Goal: Navigation & Orientation: Understand site structure

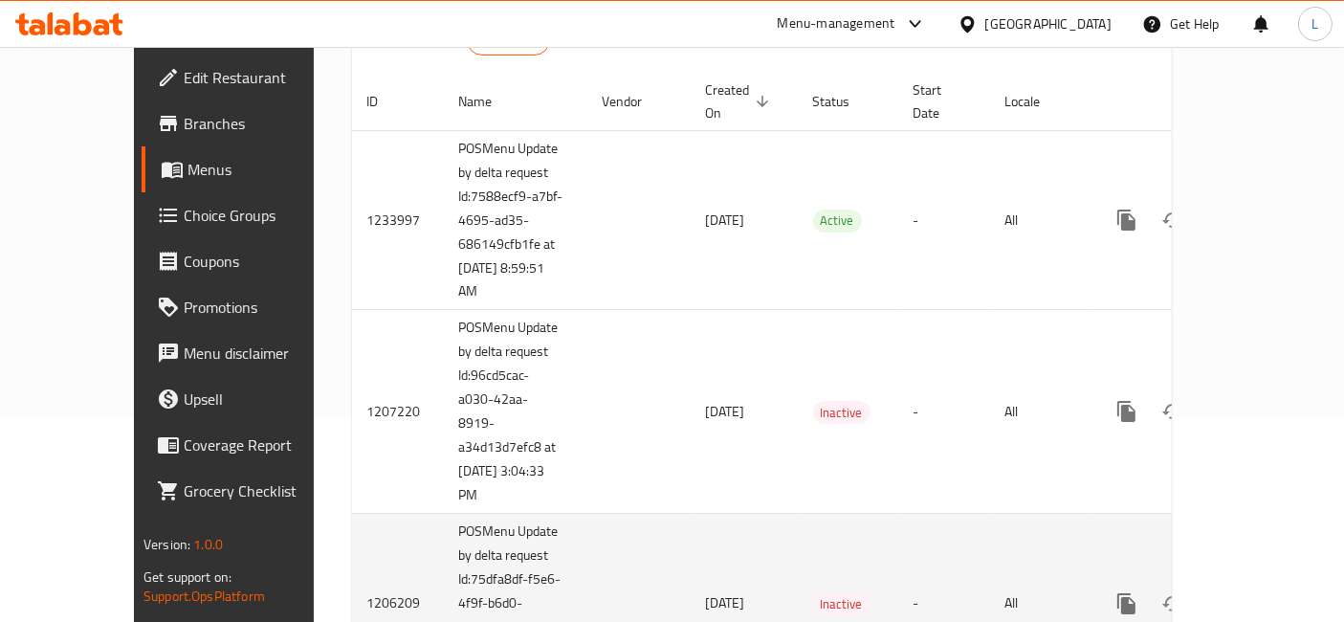
scroll to position [212, 0]
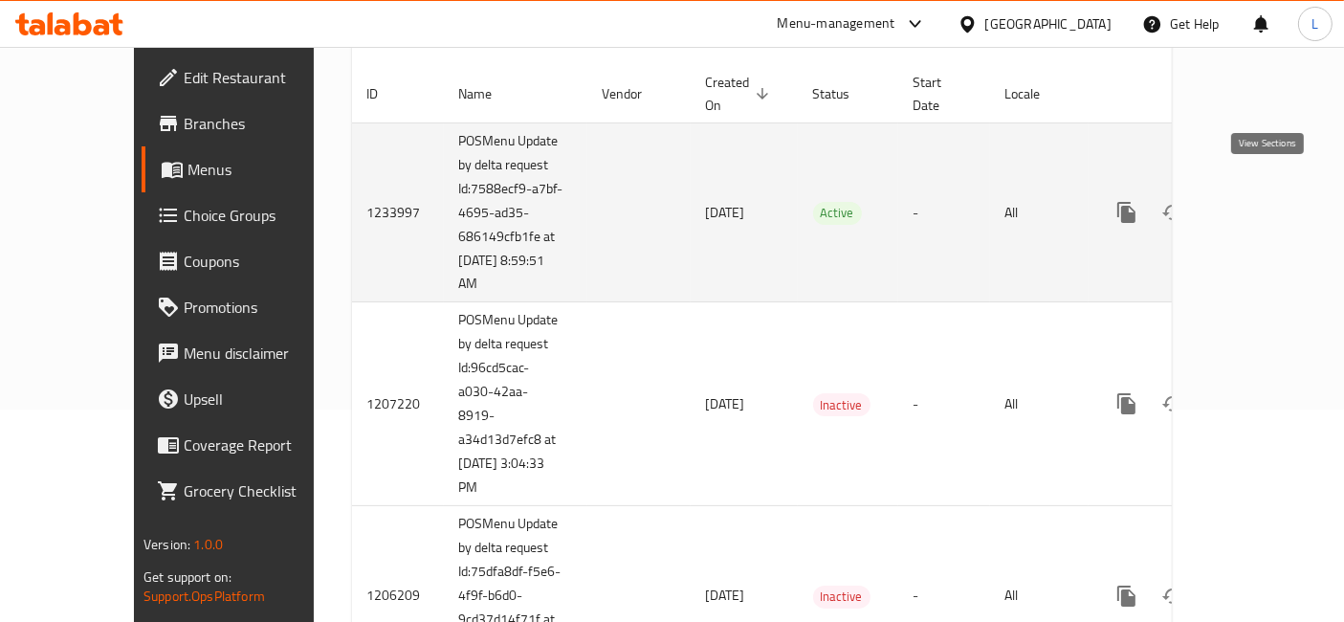
click at [1275, 201] on icon "enhanced table" at bounding box center [1264, 212] width 23 height 23
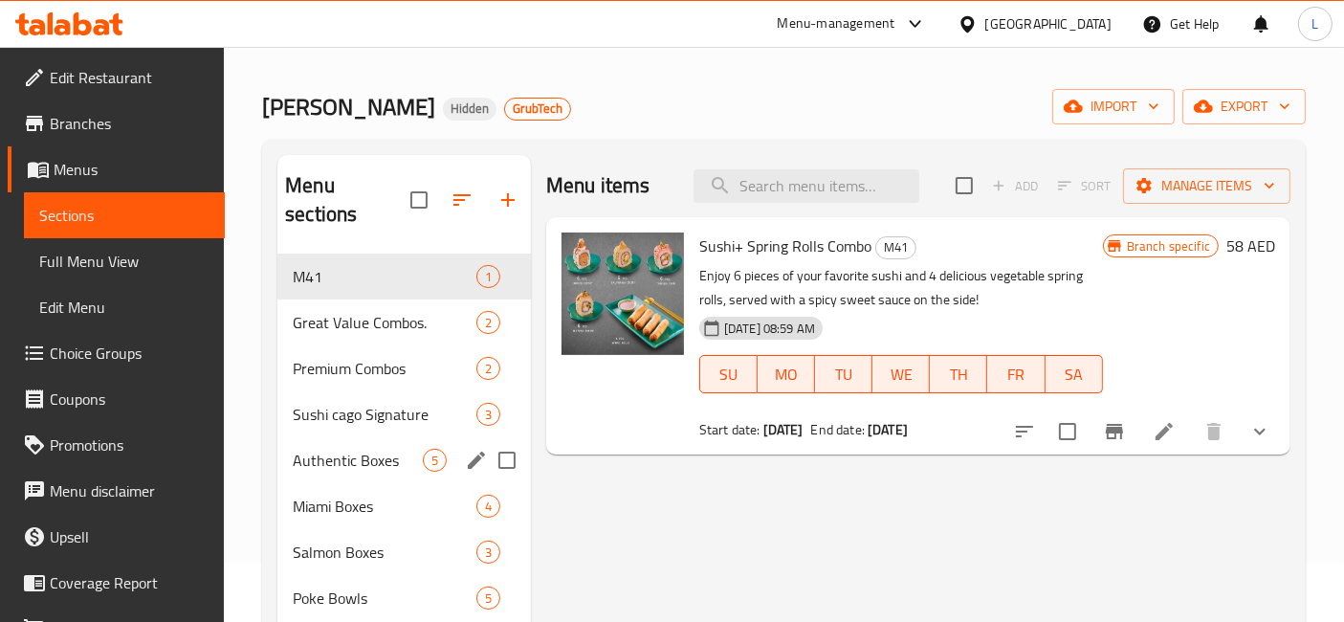
scroll to position [106, 0]
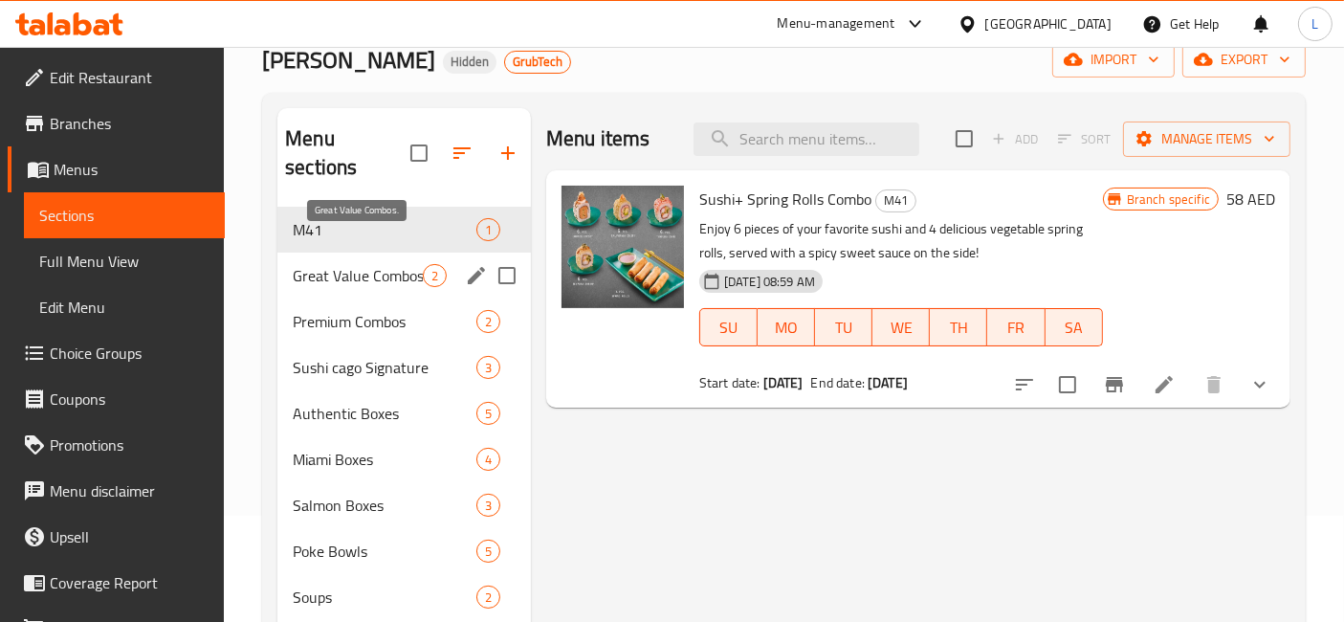
click at [317, 264] on span "Great Value Combos." at bounding box center [358, 275] width 130 height 23
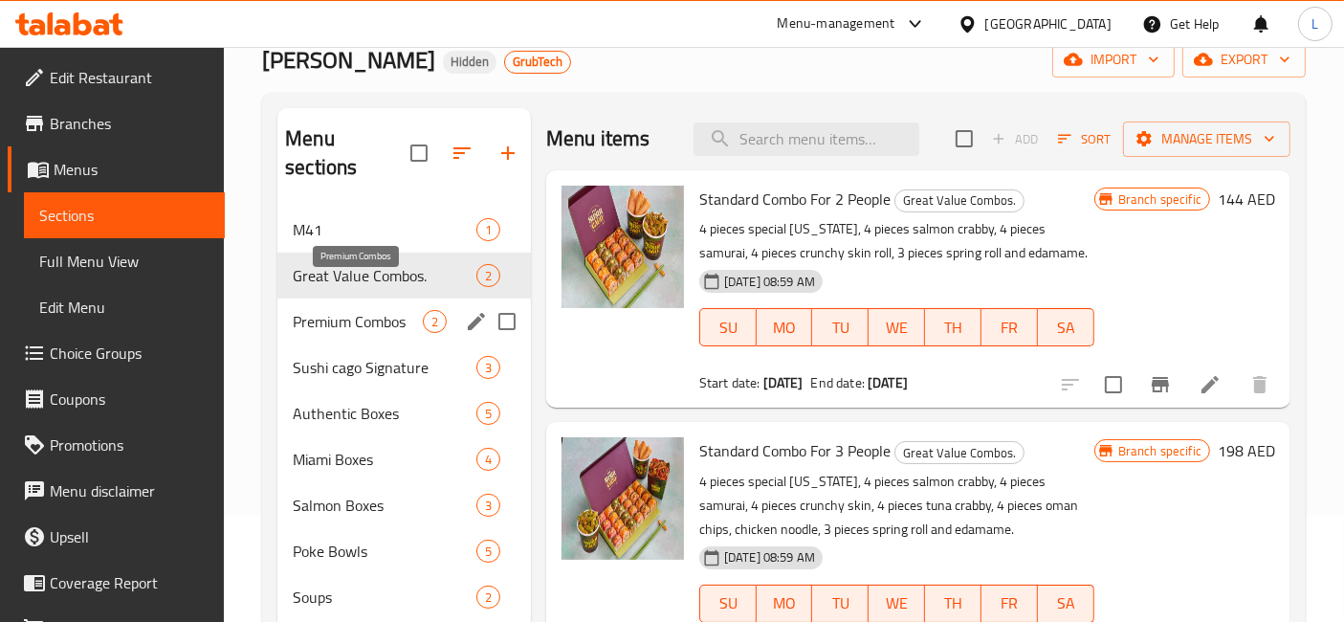
click at [383, 310] on span "Premium Combos" at bounding box center [358, 321] width 130 height 23
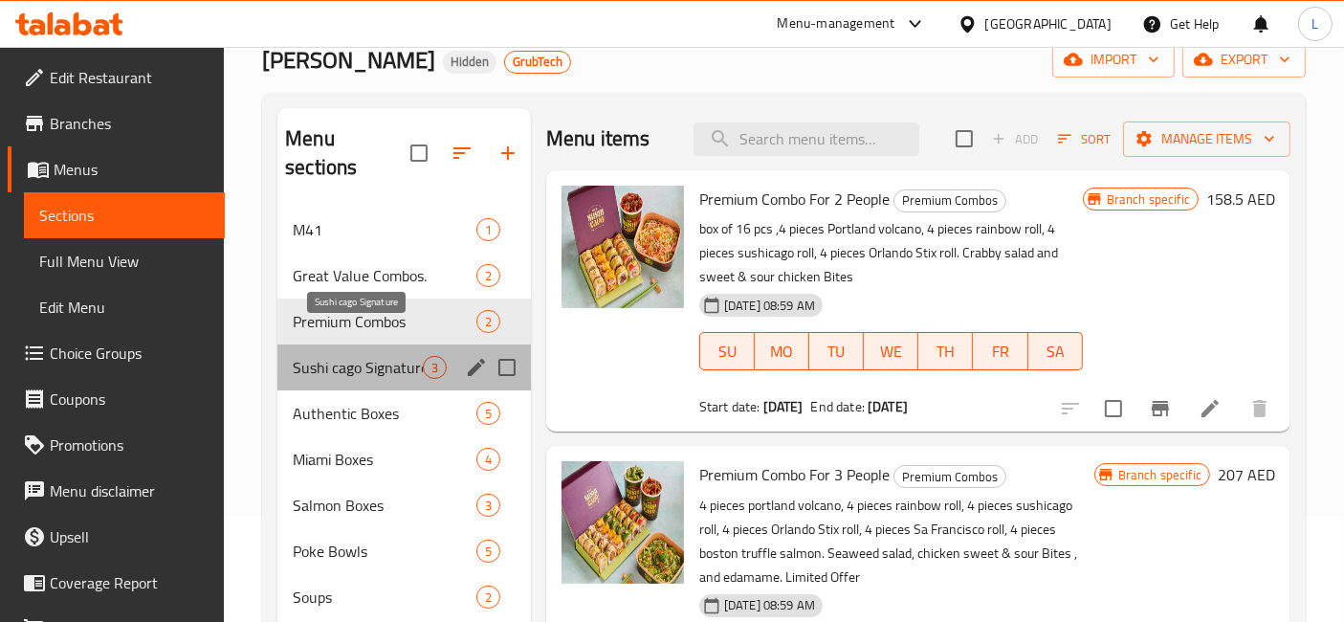
click at [368, 356] on span "Sushi cago Signature" at bounding box center [358, 367] width 130 height 23
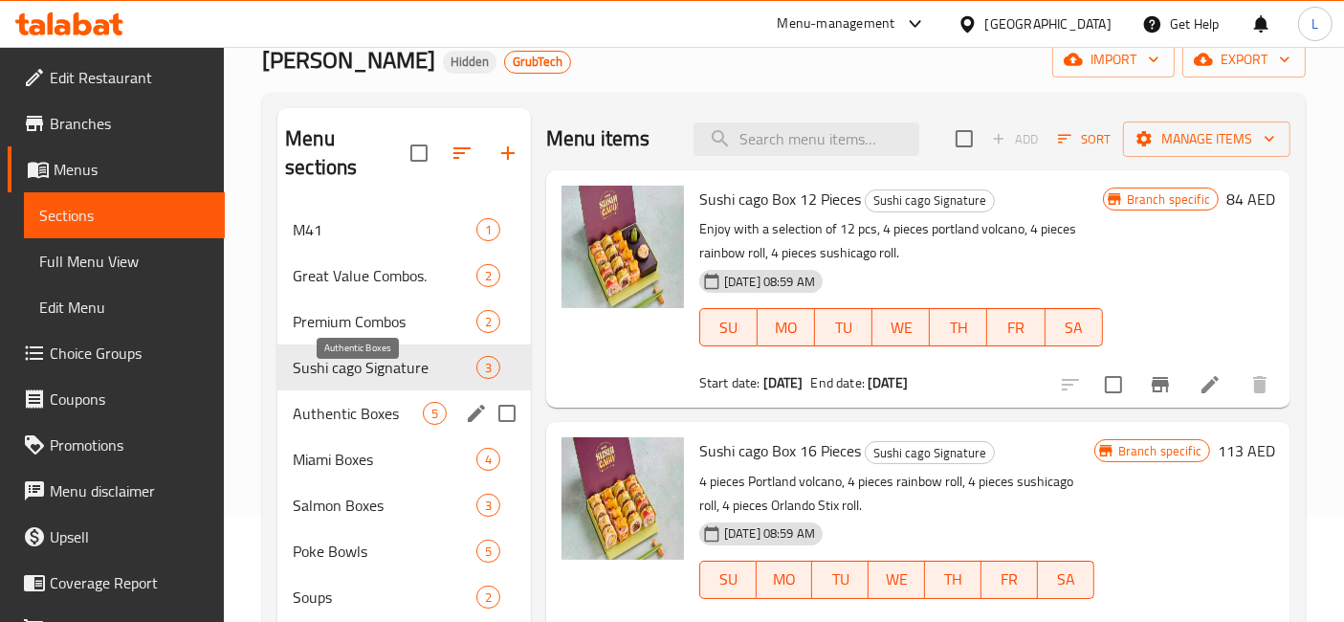
click at [376, 402] on span "Authentic Boxes" at bounding box center [358, 413] width 130 height 23
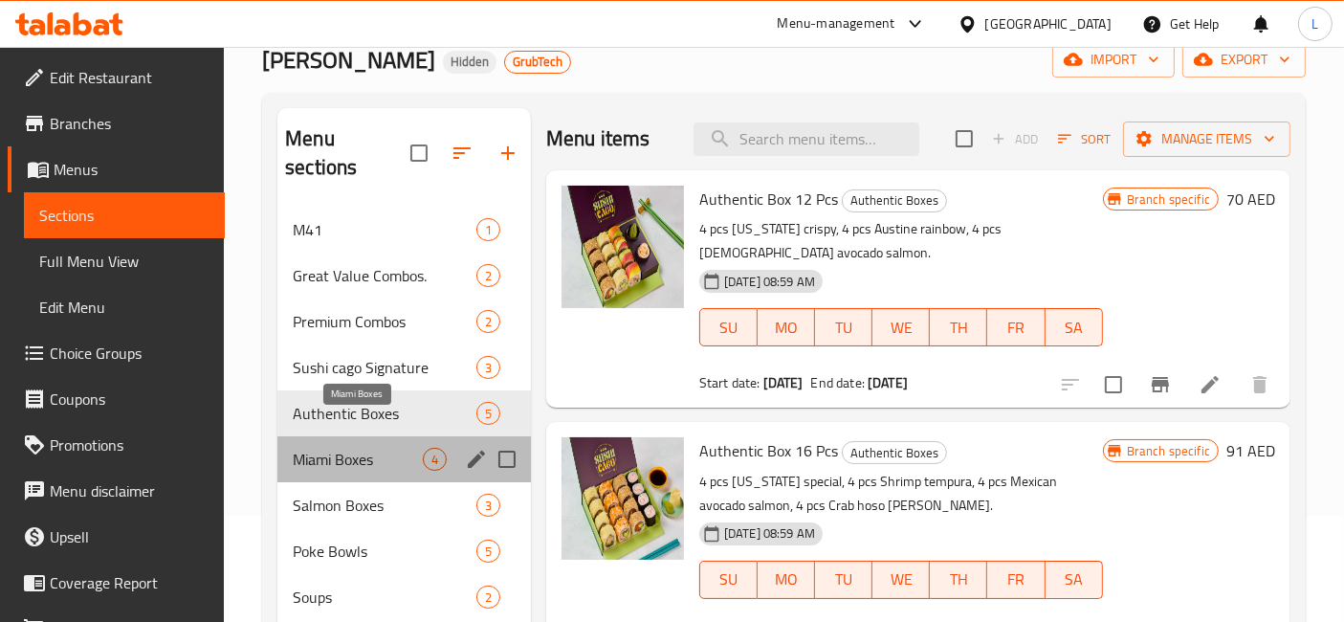
click at [361, 448] on span "Miami Boxes" at bounding box center [358, 459] width 130 height 23
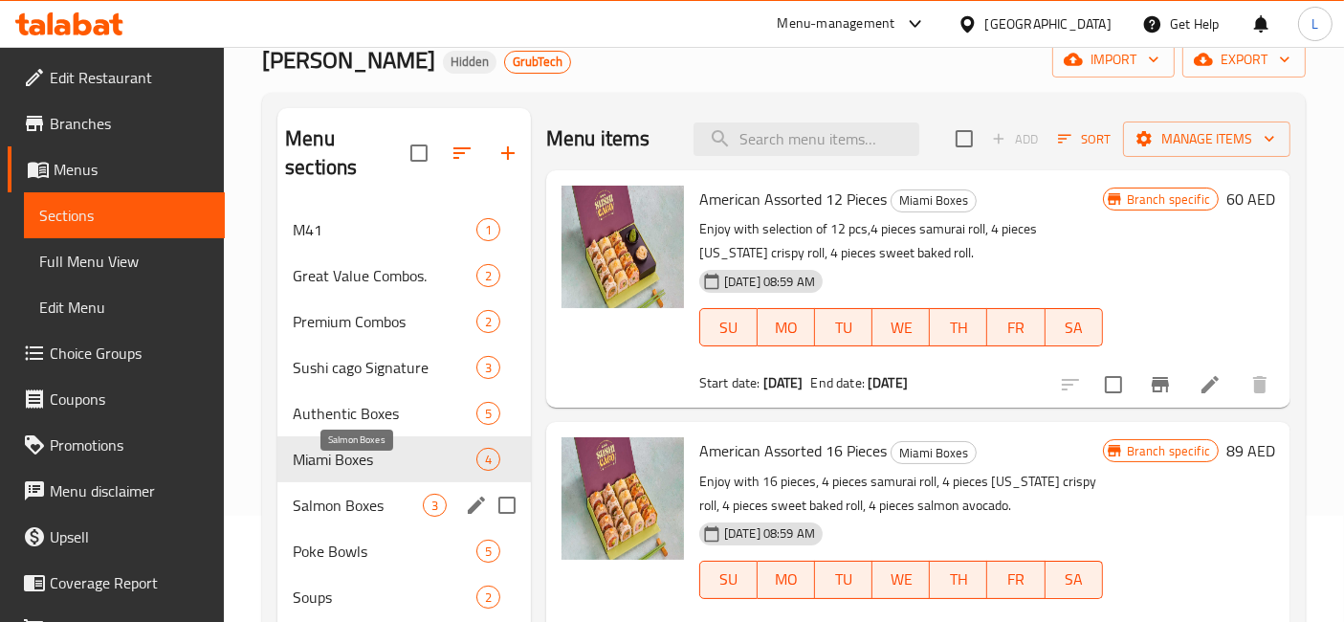
click at [356, 494] on span "Salmon Boxes" at bounding box center [358, 505] width 130 height 23
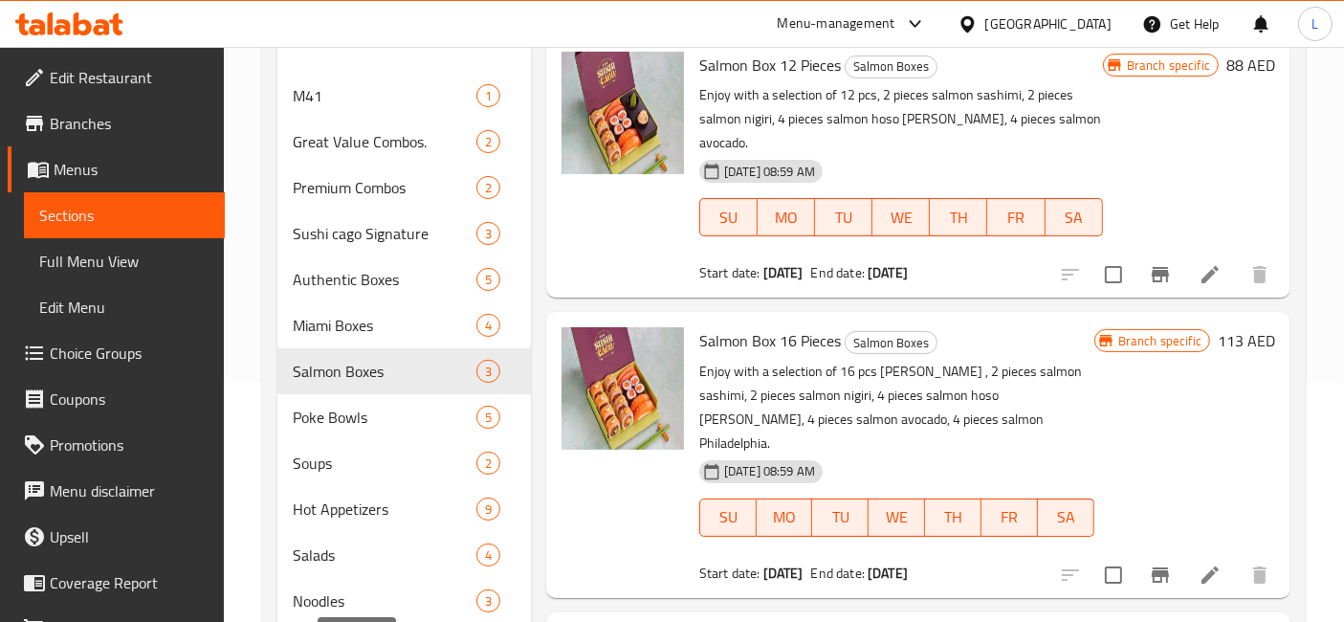
scroll to position [425, 0]
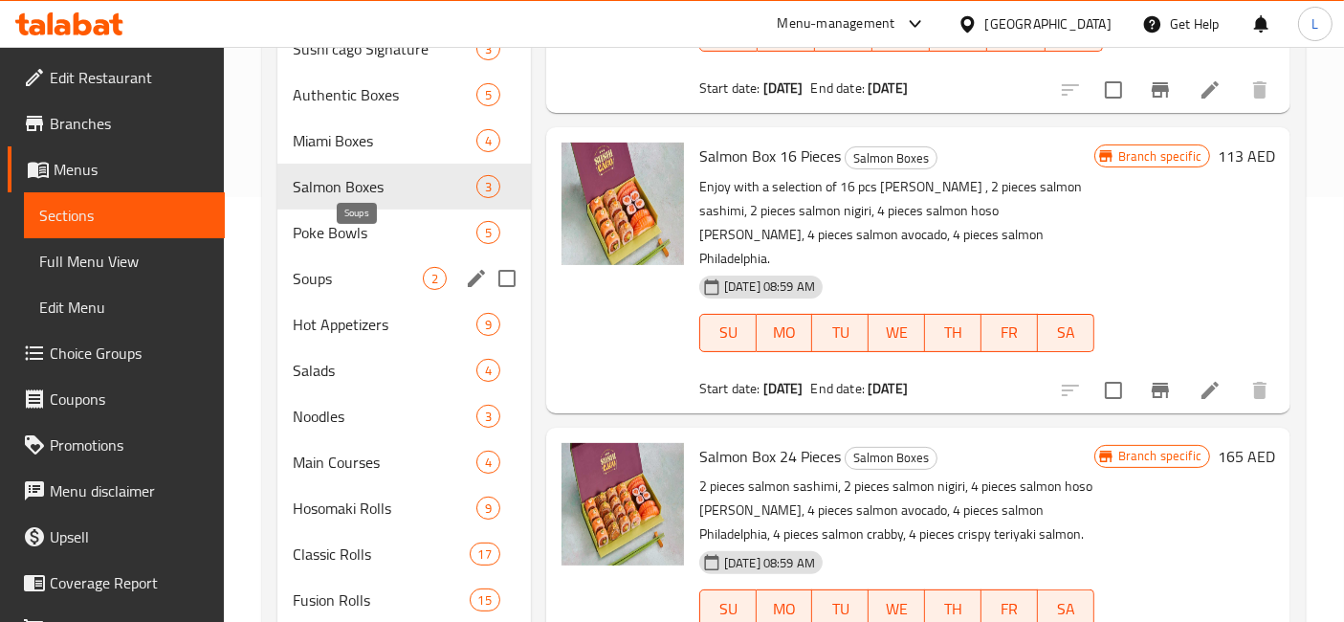
click at [342, 267] on span "Soups" at bounding box center [358, 278] width 130 height 23
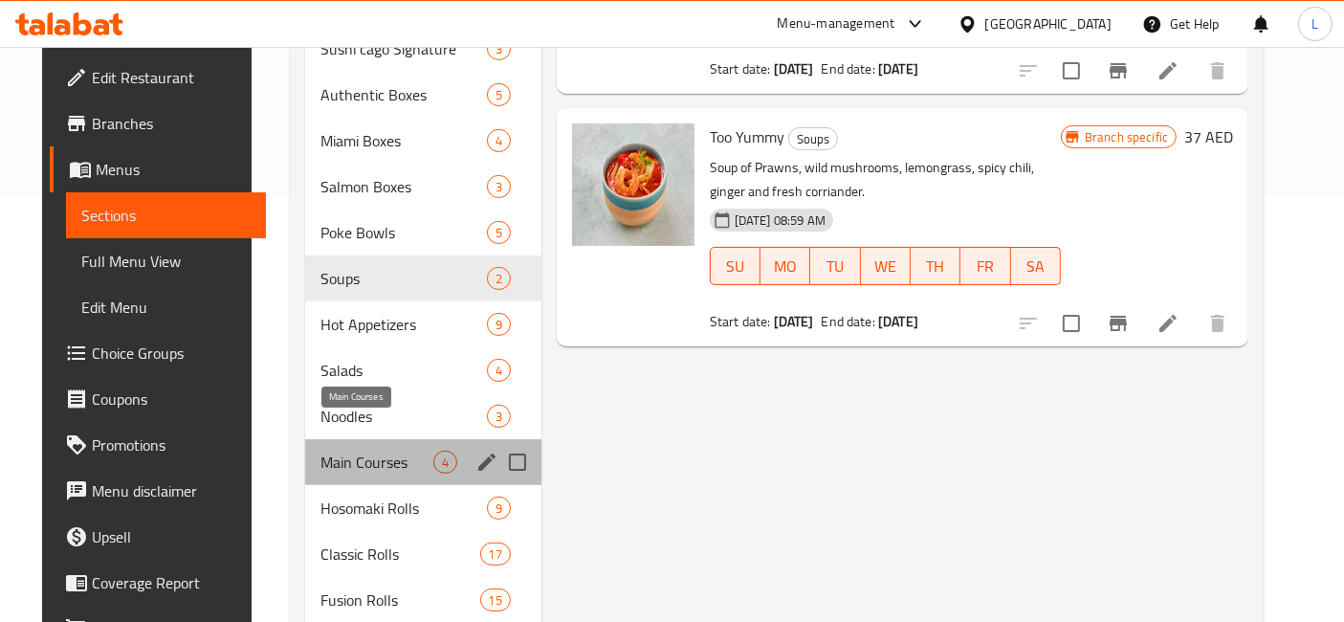
click at [336, 451] on span "Main Courses" at bounding box center [377, 462] width 112 height 23
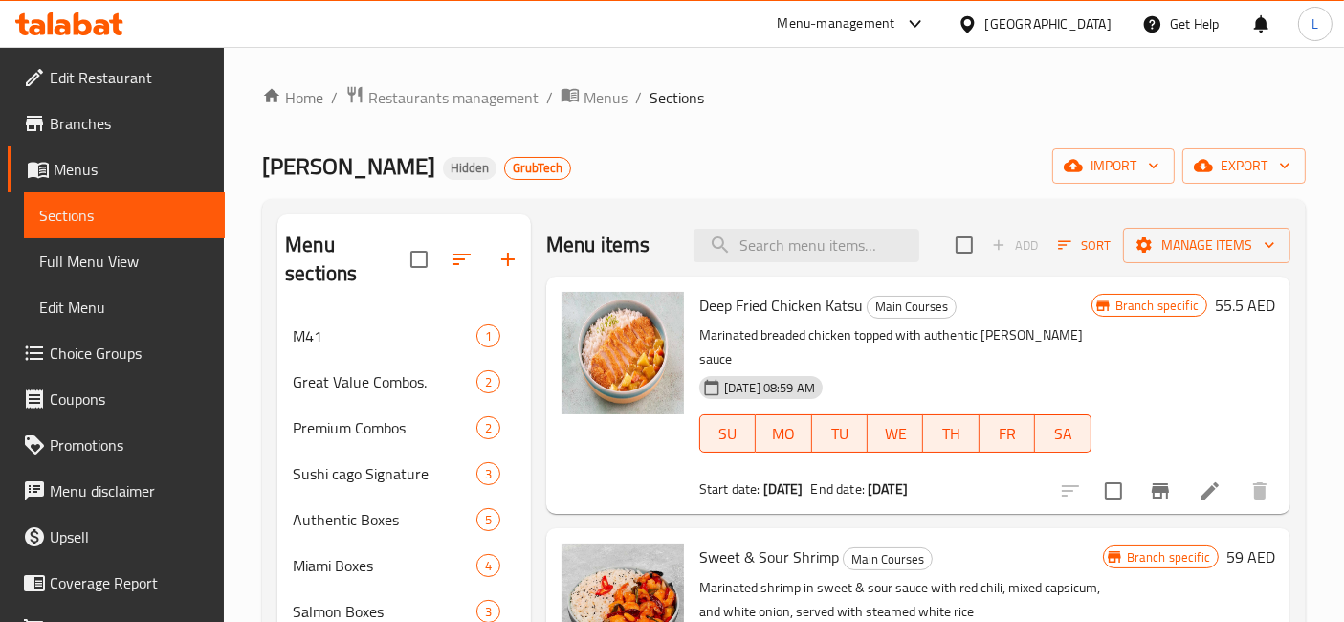
click at [84, 18] on icon at bounding box center [69, 23] width 108 height 23
